Goal: Find specific page/section: Find specific page/section

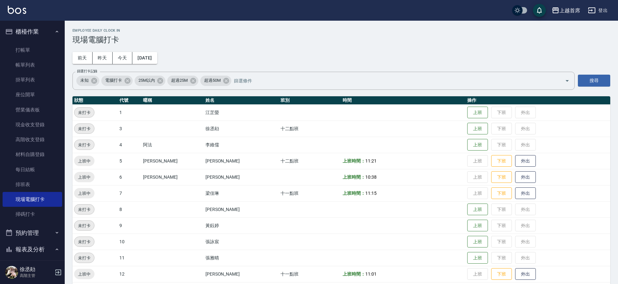
scroll to position [39, 0]
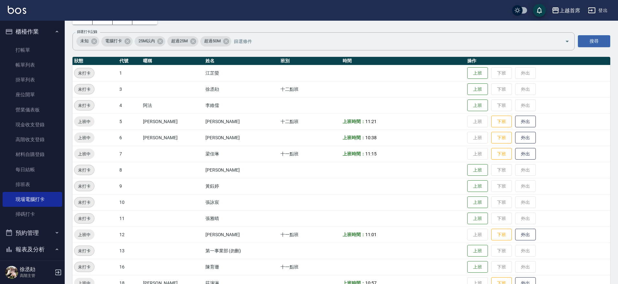
click at [48, 245] on button "報表及分析" at bounding box center [33, 249] width 60 height 17
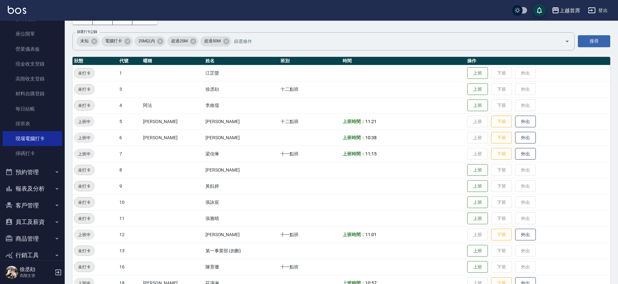
scroll to position [67, 0]
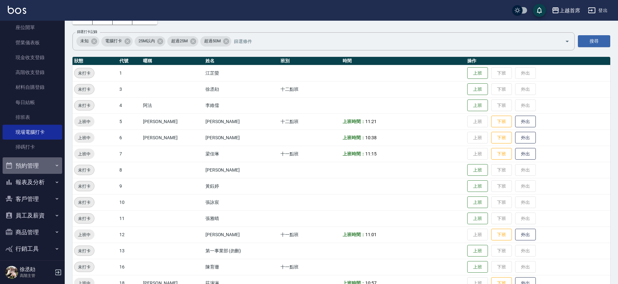
click at [54, 168] on icon "button" at bounding box center [56, 165] width 5 height 5
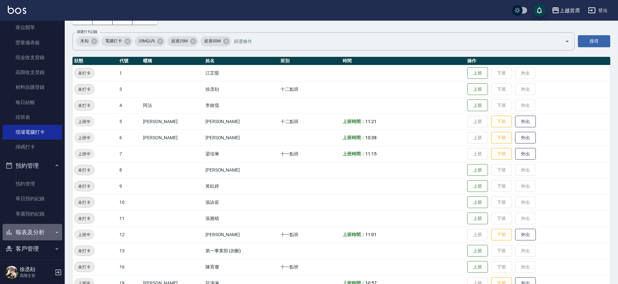
click at [55, 232] on icon "button" at bounding box center [56, 232] width 5 height 5
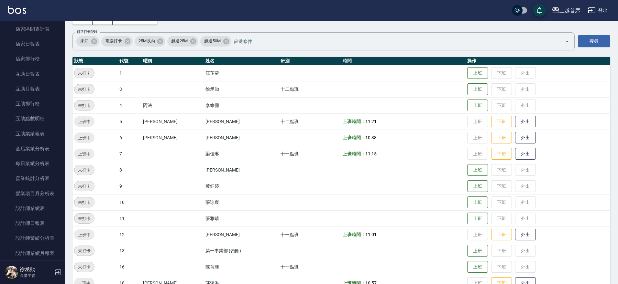
scroll to position [323, 0]
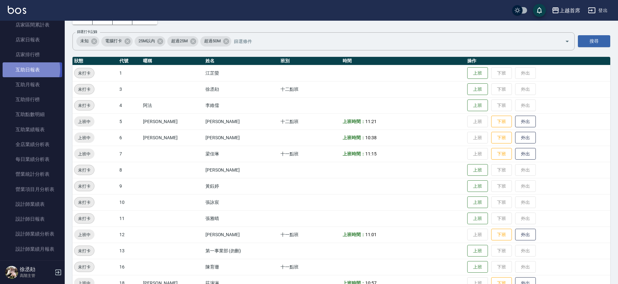
click at [25, 69] on link "互助日報表" at bounding box center [33, 69] width 60 height 15
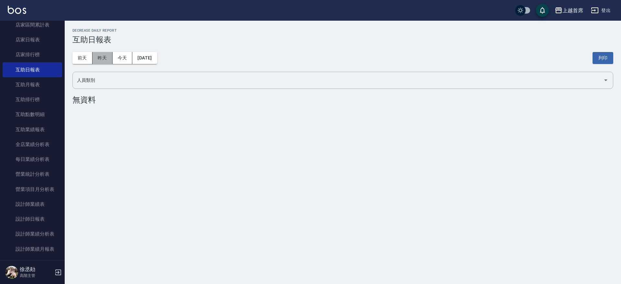
click at [98, 54] on button "昨天" at bounding box center [102, 58] width 20 height 12
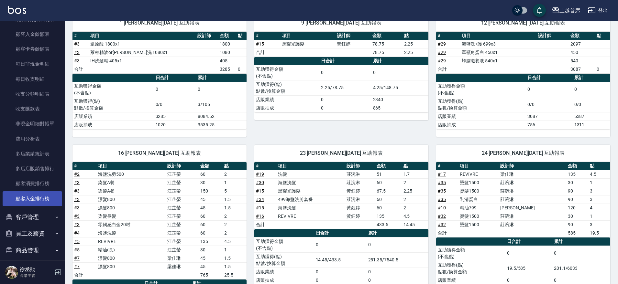
scroll to position [772, 0]
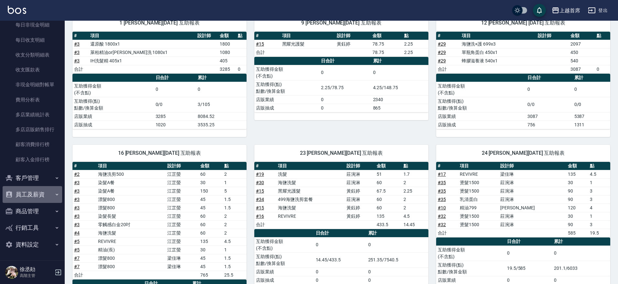
click at [46, 195] on button "員工及薪資" at bounding box center [33, 194] width 60 height 17
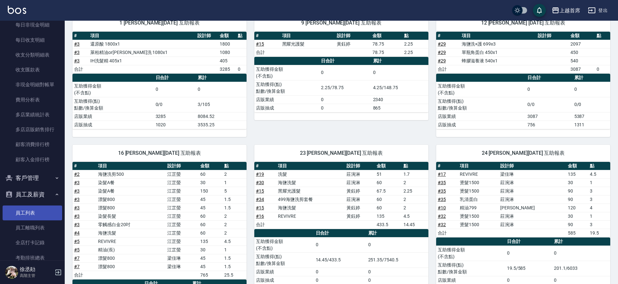
click at [35, 212] on link "員工列表" at bounding box center [33, 213] width 60 height 15
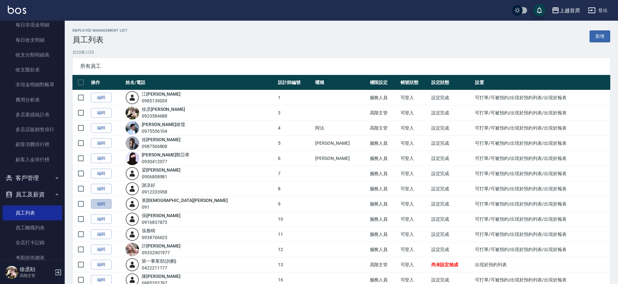
click at [105, 205] on link "編輯" at bounding box center [101, 204] width 21 height 10
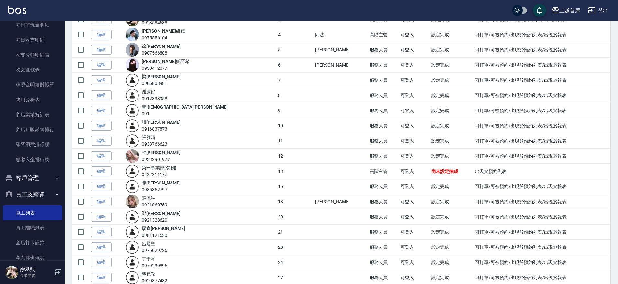
scroll to position [121, 0]
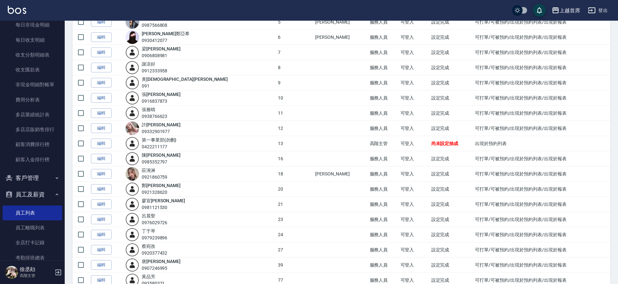
click at [156, 176] on div "0921860759" at bounding box center [155, 177] width 26 height 7
click at [102, 172] on link "編輯" at bounding box center [101, 174] width 21 height 10
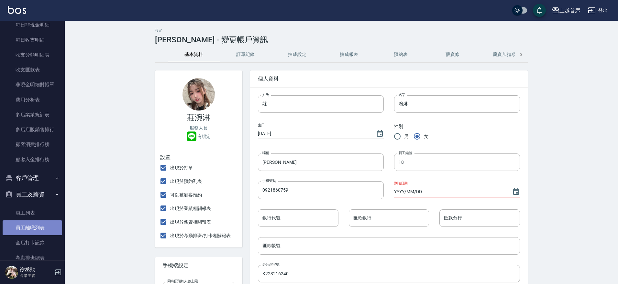
click at [38, 221] on link "員工離職列表" at bounding box center [33, 228] width 60 height 15
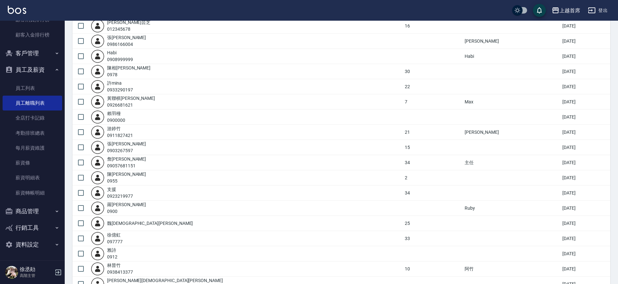
scroll to position [364, 0]
click at [36, 50] on button "客戶管理" at bounding box center [33, 53] width 60 height 17
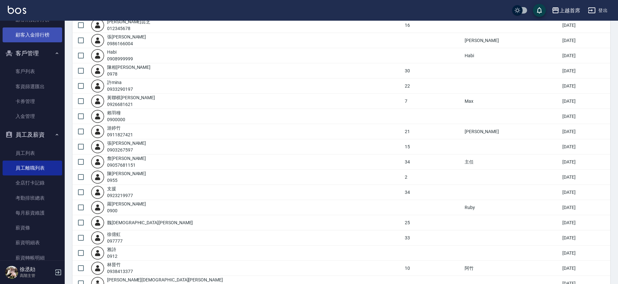
click at [44, 38] on link "顧客入金排行榜" at bounding box center [33, 34] width 60 height 15
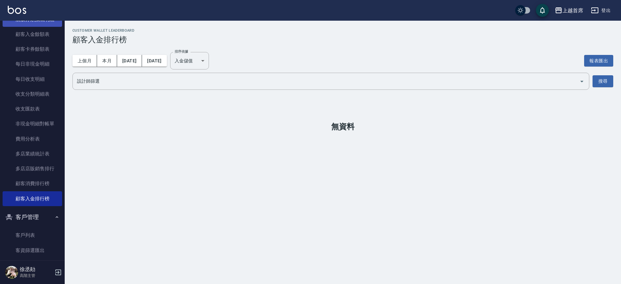
scroll to position [719, 0]
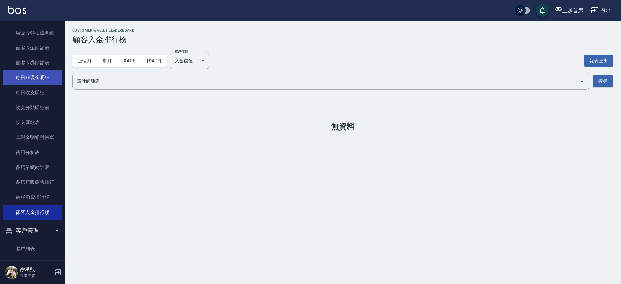
click at [44, 76] on link "每日非現金明細" at bounding box center [33, 77] width 60 height 15
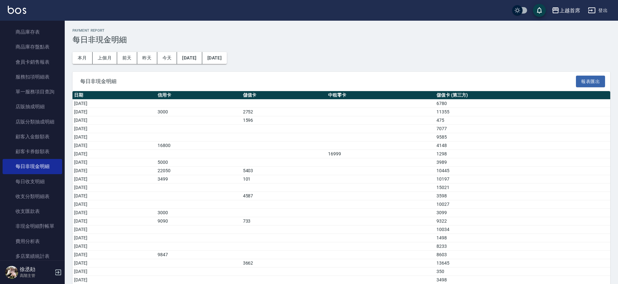
scroll to position [557, 0]
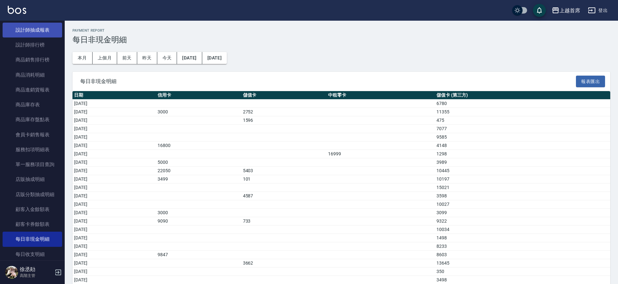
click at [40, 31] on link "設計師抽成報表" at bounding box center [33, 30] width 60 height 15
